Goal: Task Accomplishment & Management: Manage account settings

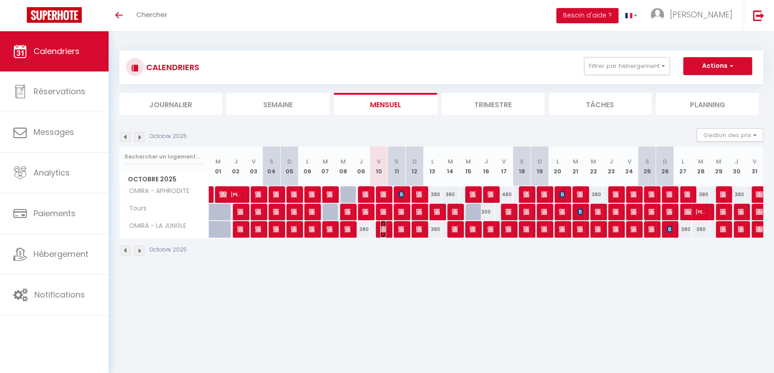
click at [383, 228] on img at bounding box center [383, 229] width 7 height 7
select select "OK"
select select "KO"
select select "0"
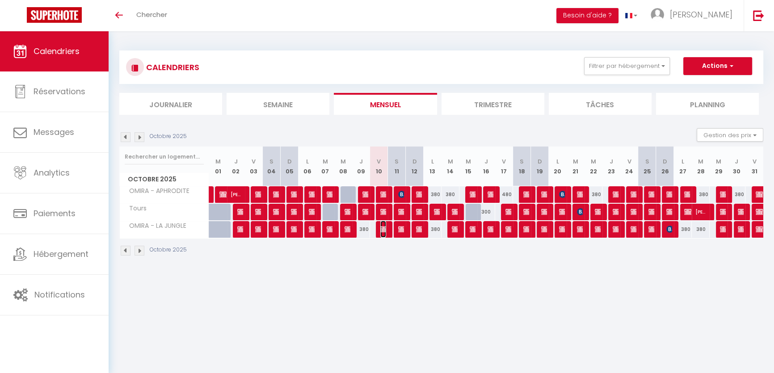
select select "1"
select select
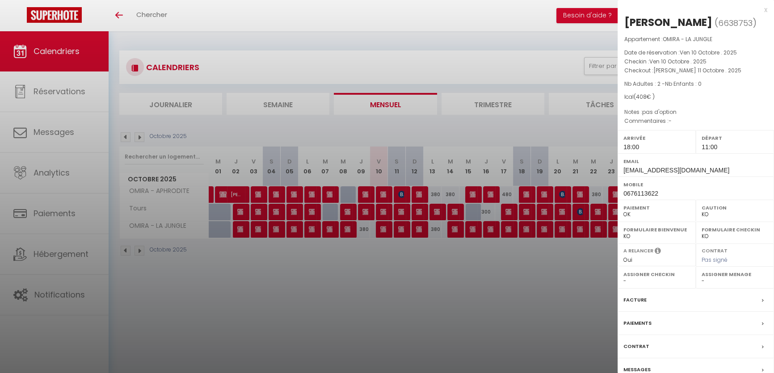
drag, startPoint x: 698, startPoint y: 161, endPoint x: 699, endPoint y: 169, distance: 8.1
click at [699, 169] on div "Email [EMAIL_ADDRESS][DOMAIN_NAME]" at bounding box center [696, 164] width 156 height 23
copy div "[EMAIL_ADDRESS][DOMAIN_NAME]"
click at [387, 213] on div at bounding box center [387, 186] width 774 height 373
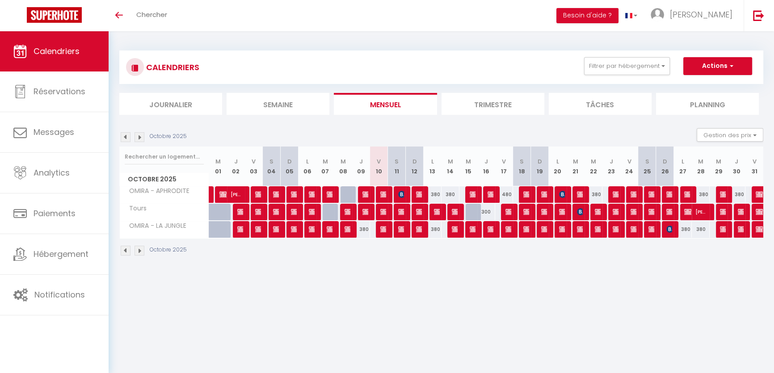
click at [386, 212] on div at bounding box center [385, 212] width 18 height 17
click at [383, 213] on img at bounding box center [383, 211] width 7 height 7
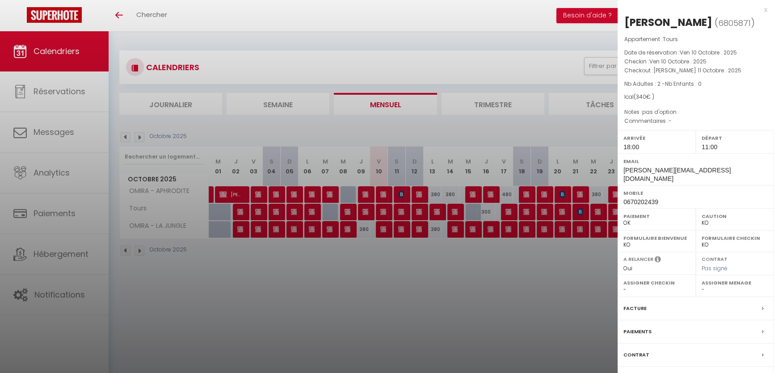
drag, startPoint x: 692, startPoint y: 184, endPoint x: 693, endPoint y: 189, distance: 5.0
click at [693, 185] on div "Email [PERSON_NAME][EMAIL_ADDRESS][DOMAIN_NAME]" at bounding box center [696, 169] width 156 height 32
copy div "[PERSON_NAME][EMAIL_ADDRESS][DOMAIN_NAME]"
click at [377, 191] on div at bounding box center [387, 186] width 774 height 373
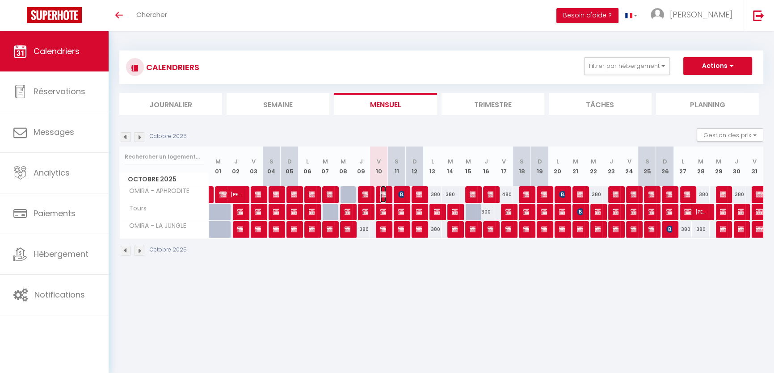
click at [382, 191] on img at bounding box center [383, 194] width 7 height 7
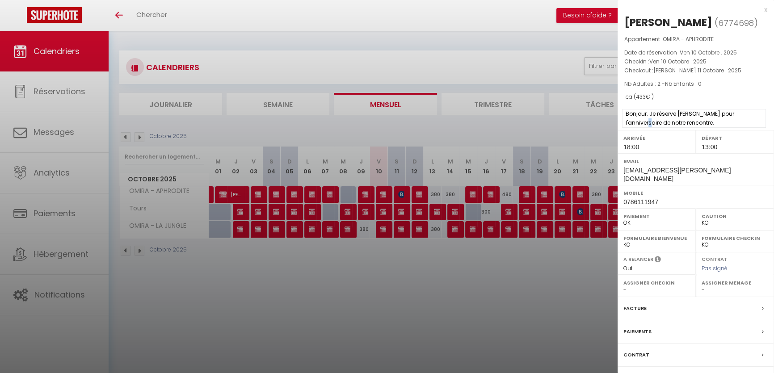
click at [752, 120] on span "Bonjour. Je réserve [PERSON_NAME] pour l'anniversaire de notre rencontre." at bounding box center [694, 118] width 144 height 19
click at [756, 137] on label "Départ" at bounding box center [735, 138] width 67 height 9
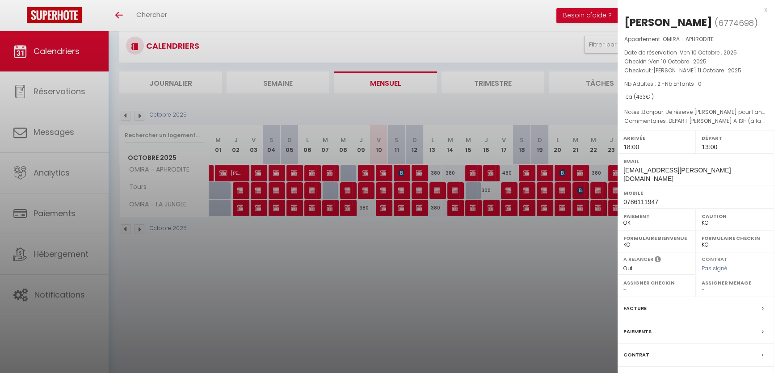
scroll to position [31, 0]
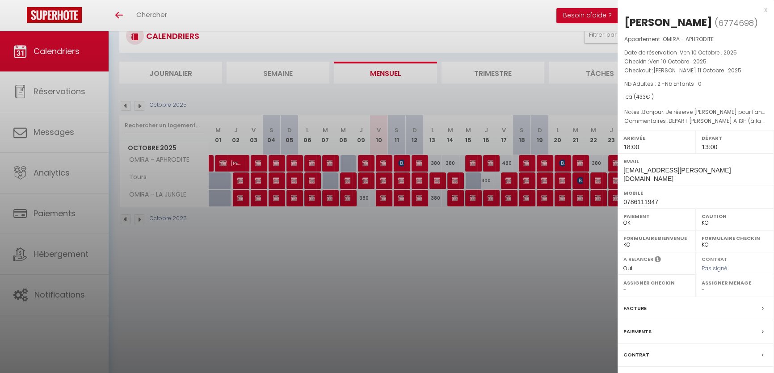
click at [674, 368] on div "Messages" at bounding box center [696, 378] width 156 height 23
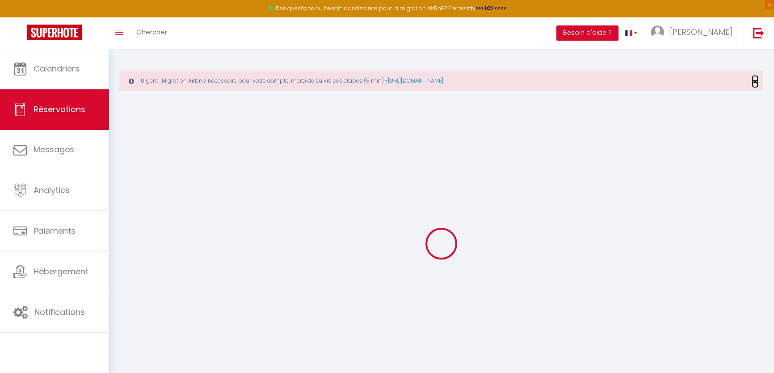
click at [755, 83] on span "×" at bounding box center [755, 81] width 5 height 11
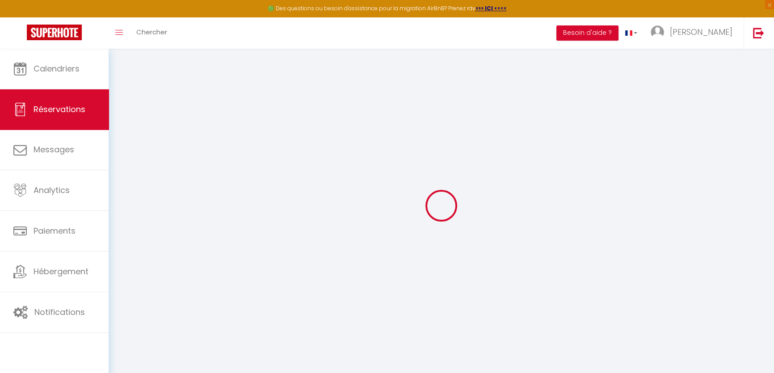
select select
checkbox input "false"
select select
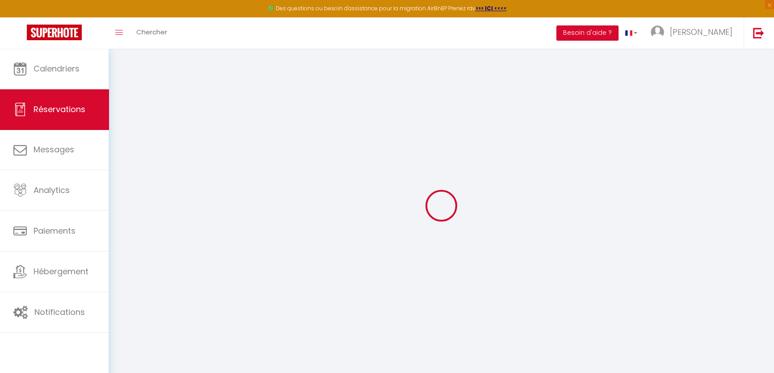
checkbox input "false"
type textarea "DEPART [PERSON_NAME] A 13H (à la place de 11h)"
type textarea "Bonjour. Je réserve [PERSON_NAME] pour l'anniversaire de notre rencontre."
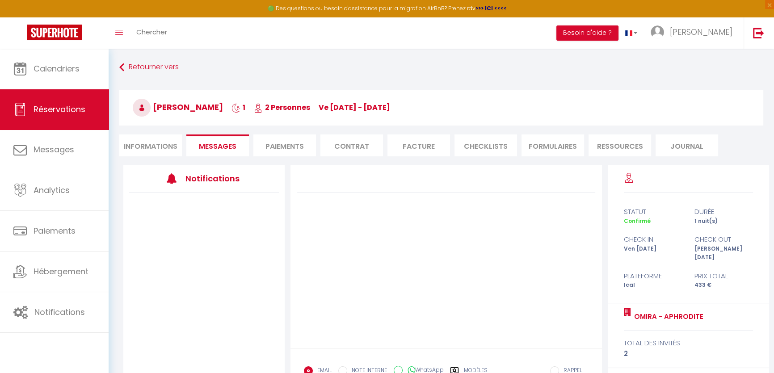
click at [148, 136] on li "Informations" at bounding box center [150, 146] width 63 height 22
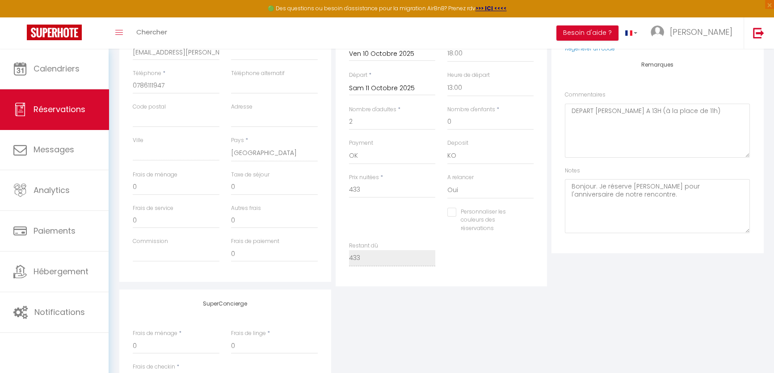
scroll to position [81, 0]
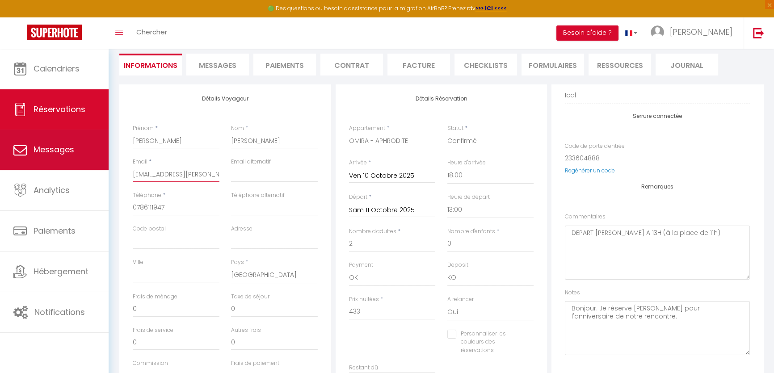
drag, startPoint x: 215, startPoint y: 170, endPoint x: 95, endPoint y: 167, distance: 119.8
click at [95, 167] on div "🟢 Des questions ou besoin d'assistance pour la migration AirBnB? Prenez rdv >>>…" at bounding box center [387, 280] width 774 height 624
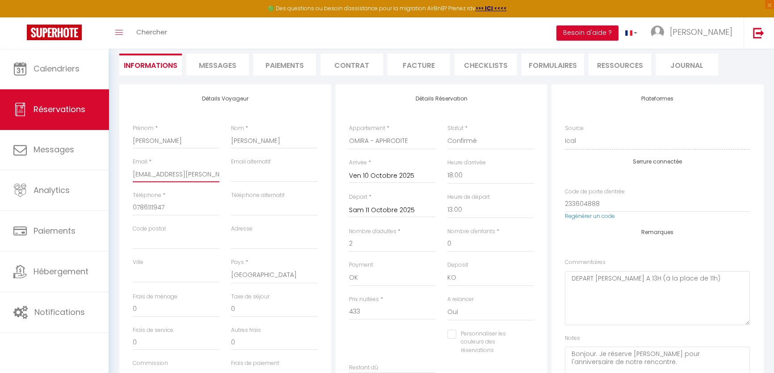
scroll to position [0, 0]
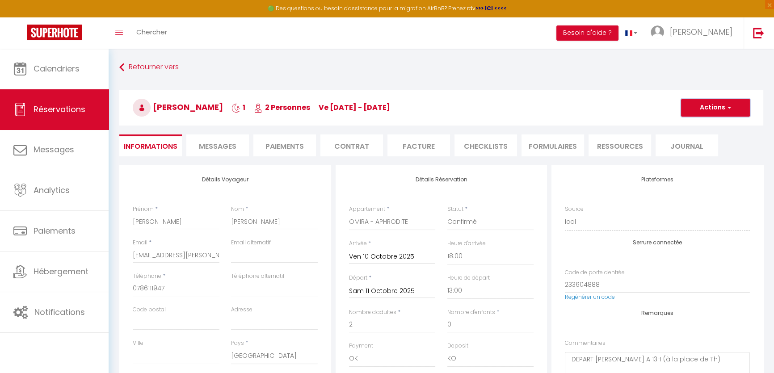
click at [693, 109] on button "Actions" at bounding box center [715, 108] width 69 height 18
click at [694, 126] on link "Enregistrer" at bounding box center [706, 128] width 71 height 12
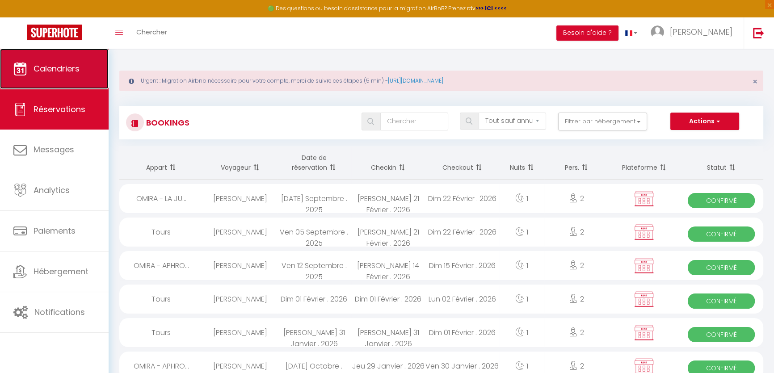
click at [81, 76] on link "Calendriers" at bounding box center [54, 69] width 109 height 40
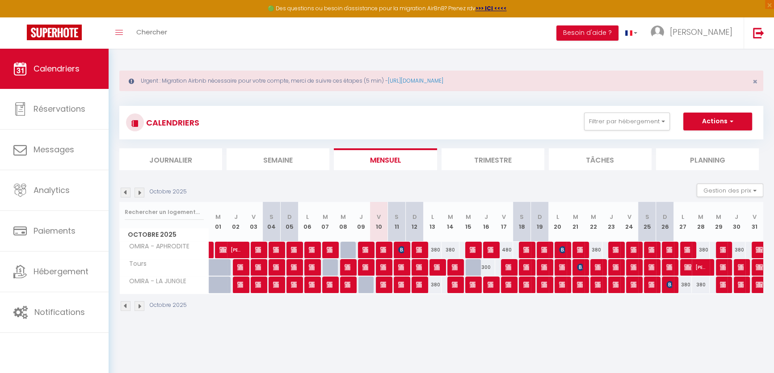
click at [139, 190] on img at bounding box center [140, 193] width 10 height 10
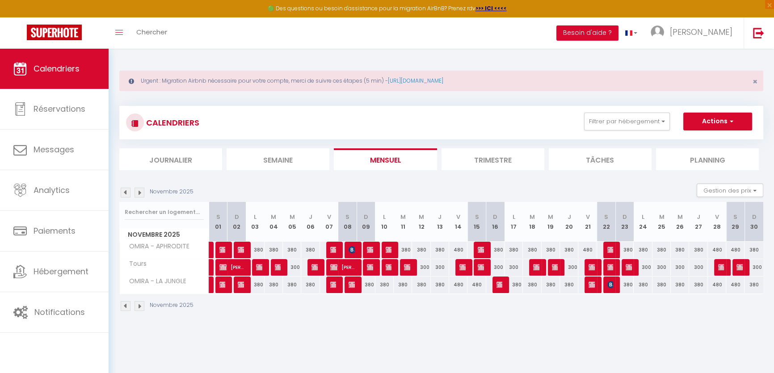
click at [139, 190] on img at bounding box center [140, 193] width 10 height 10
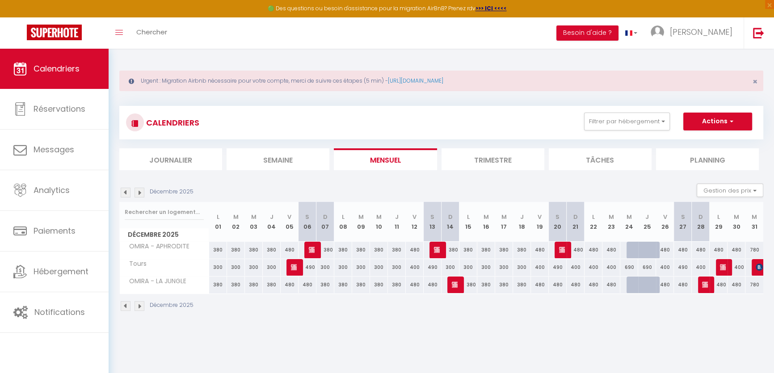
click at [139, 190] on img at bounding box center [140, 193] width 10 height 10
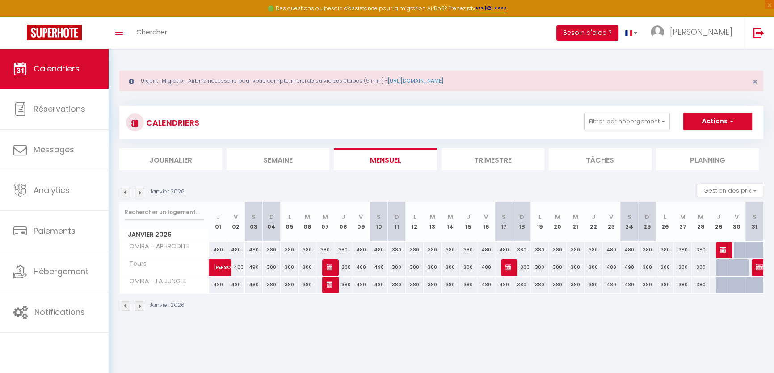
click at [139, 190] on img at bounding box center [140, 193] width 10 height 10
select select
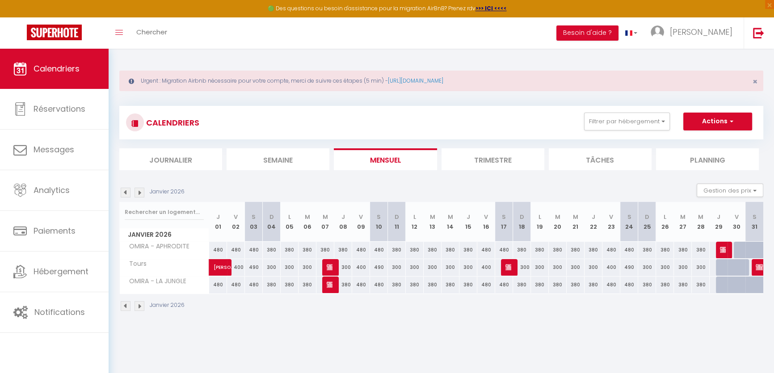
select select
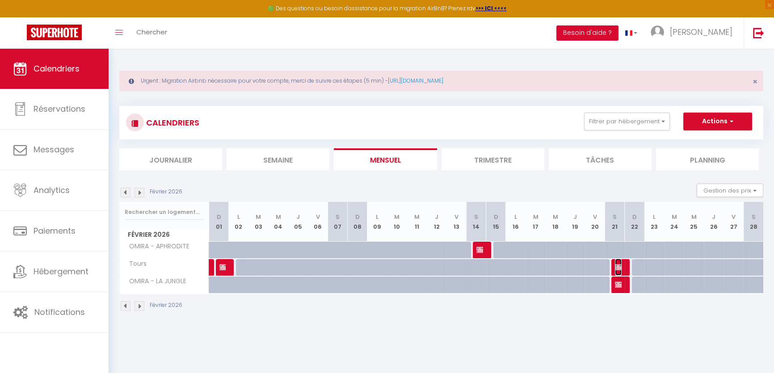
click at [616, 265] on img at bounding box center [618, 267] width 7 height 7
select select "OK"
select select "KO"
select select "0"
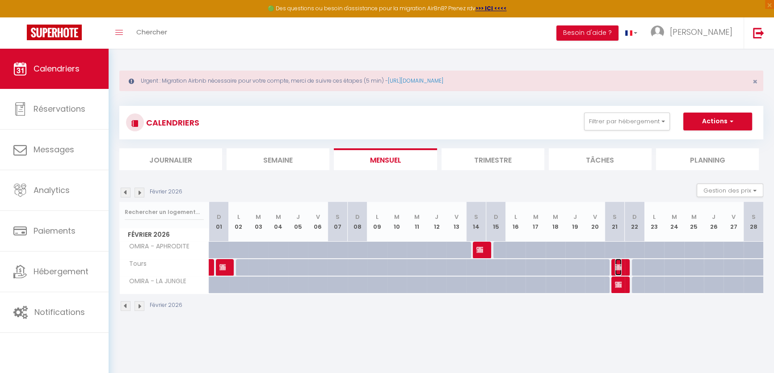
select select "1"
select select
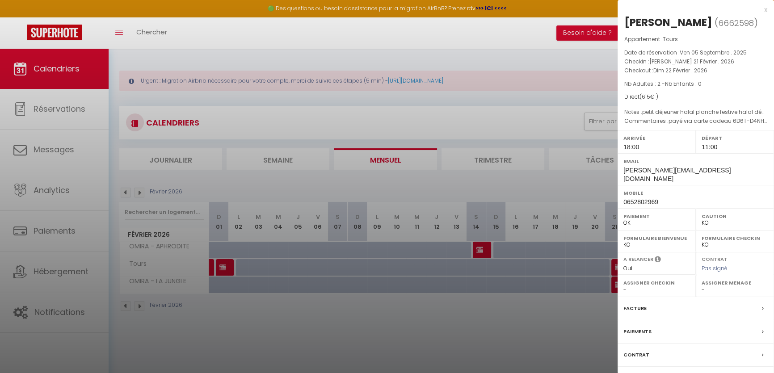
click at [570, 286] on div at bounding box center [387, 186] width 774 height 373
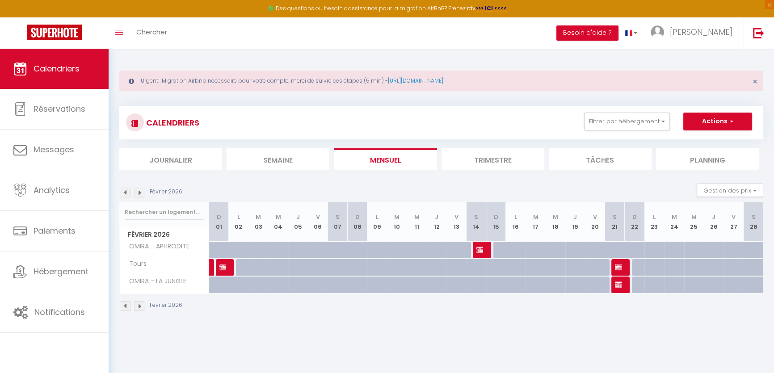
click at [622, 281] on div at bounding box center [621, 285] width 20 height 17
click at [622, 284] on div at bounding box center [621, 285] width 20 height 17
click at [621, 286] on img at bounding box center [618, 284] width 7 height 7
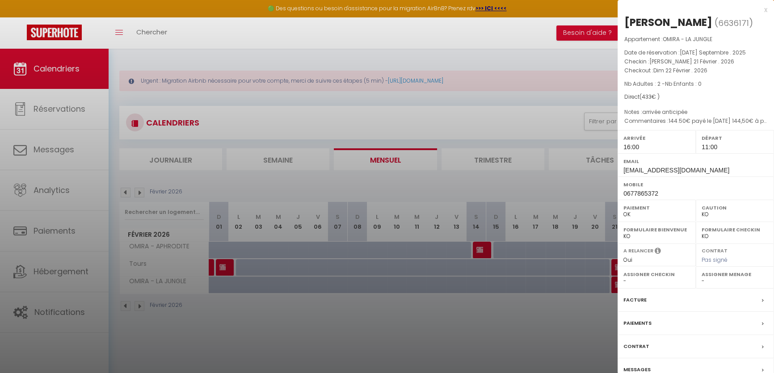
click at [181, 170] on div at bounding box center [387, 186] width 774 height 373
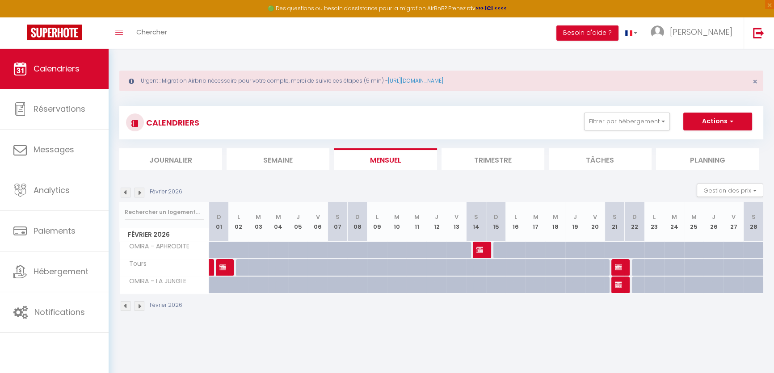
click at [124, 190] on img at bounding box center [126, 193] width 10 height 10
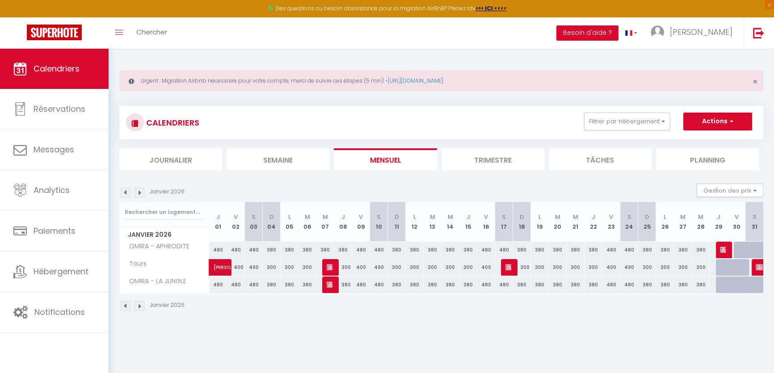
click at [124, 190] on img at bounding box center [126, 193] width 10 height 10
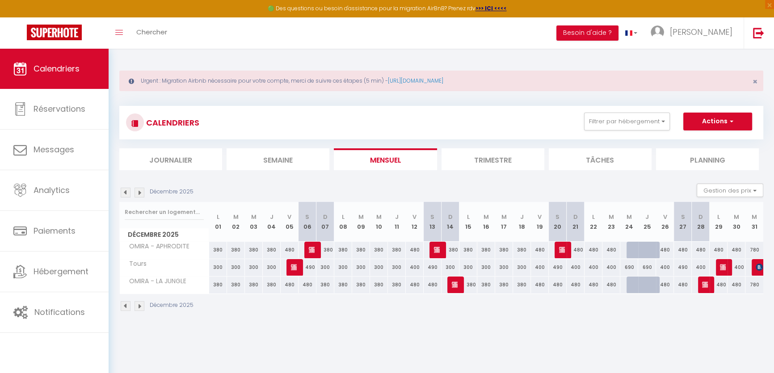
click at [124, 190] on img at bounding box center [126, 193] width 10 height 10
select select "KO"
select select "0"
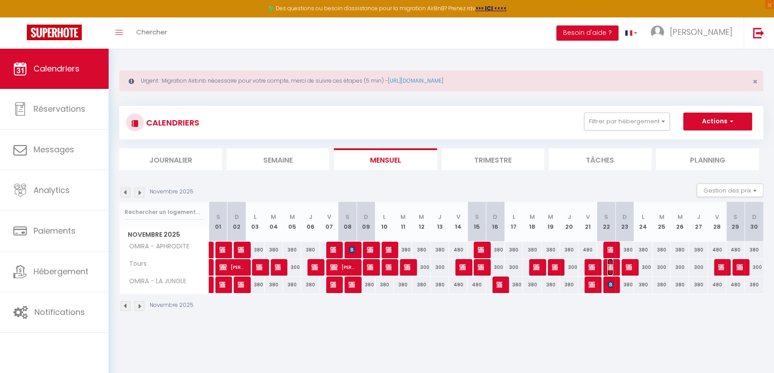
click at [611, 266] on img at bounding box center [610, 267] width 7 height 7
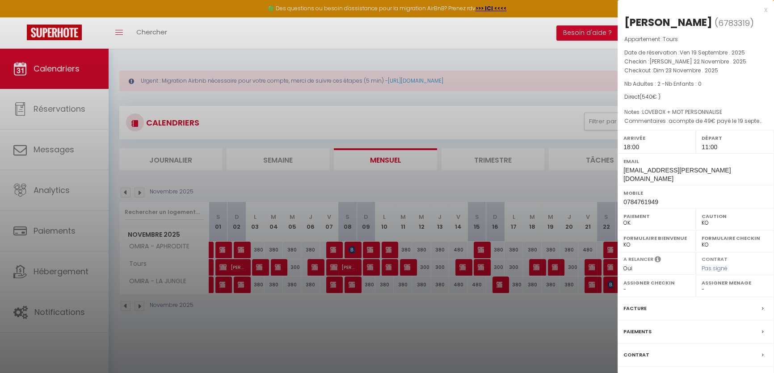
drag, startPoint x: 711, startPoint y: 158, endPoint x: 711, endPoint y: 168, distance: 10.3
click at [711, 168] on div "Email [EMAIL_ADDRESS][PERSON_NAME][DOMAIN_NAME]" at bounding box center [696, 169] width 156 height 32
copy div "[EMAIL_ADDRESS][PERSON_NAME][DOMAIN_NAME]"
